Goal: Task Accomplishment & Management: Complete application form

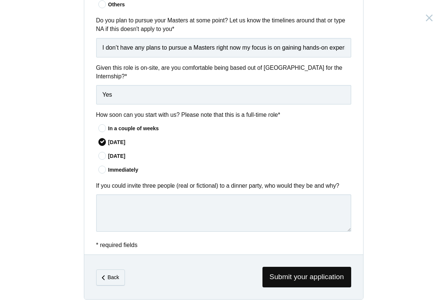
scroll to position [559, 0]
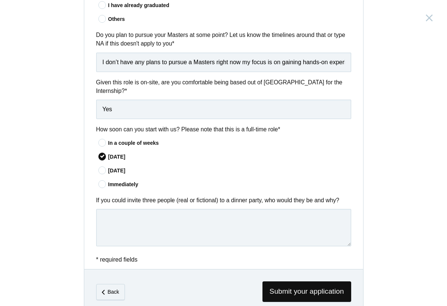
click at [132, 211] on textarea at bounding box center [223, 227] width 255 height 37
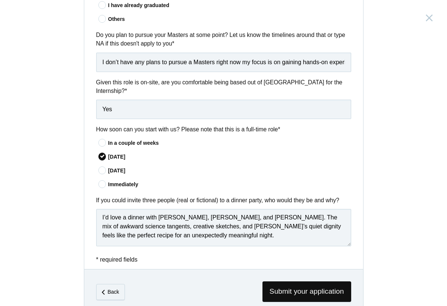
scroll to position [2, 0]
click at [201, 214] on textarea "I’d love a dinner with [PERSON_NAME], [PERSON_NAME], and [PERSON_NAME]. The mix…" at bounding box center [223, 227] width 255 height 37
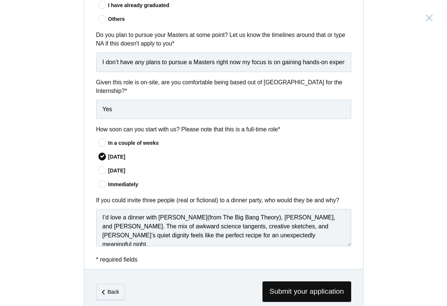
click at [202, 214] on textarea "I’d love a dinner with [PERSON_NAME](from The Big Bang Theory), [PERSON_NAME], …" at bounding box center [223, 227] width 255 height 37
click at [336, 241] on textarea "I’d love a dinner with [PERSON_NAME] (from The Big Bang Theory), [PERSON_NAME],…" at bounding box center [223, 227] width 255 height 37
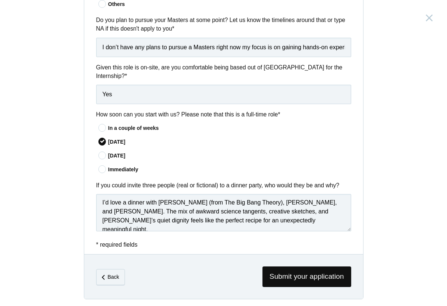
scroll to position [574, 0]
type textarea "I’d love a dinner with [PERSON_NAME] (from The Big Bang Theory), [PERSON_NAME],…"
click at [293, 281] on span "Submit your application" at bounding box center [306, 276] width 89 height 20
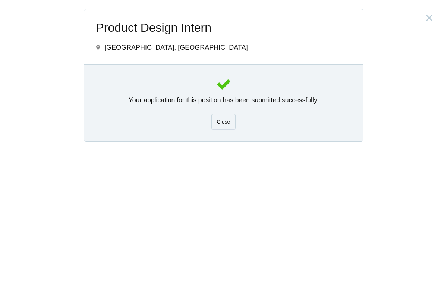
scroll to position [0, 0]
click at [222, 120] on span "Close" at bounding box center [223, 122] width 13 height 6
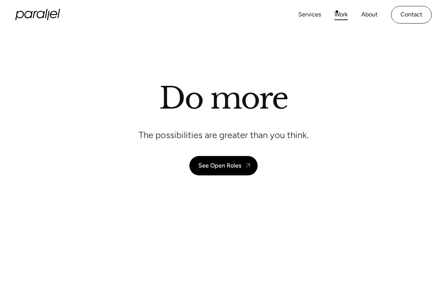
click at [337, 12] on link "Work" at bounding box center [340, 14] width 13 height 11
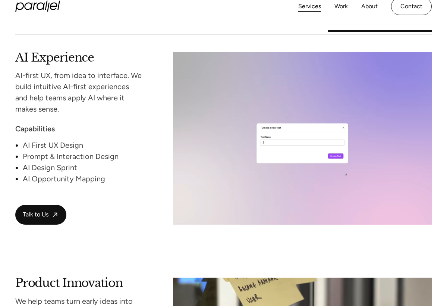
scroll to position [1046, 0]
